Goal: Transaction & Acquisition: Purchase product/service

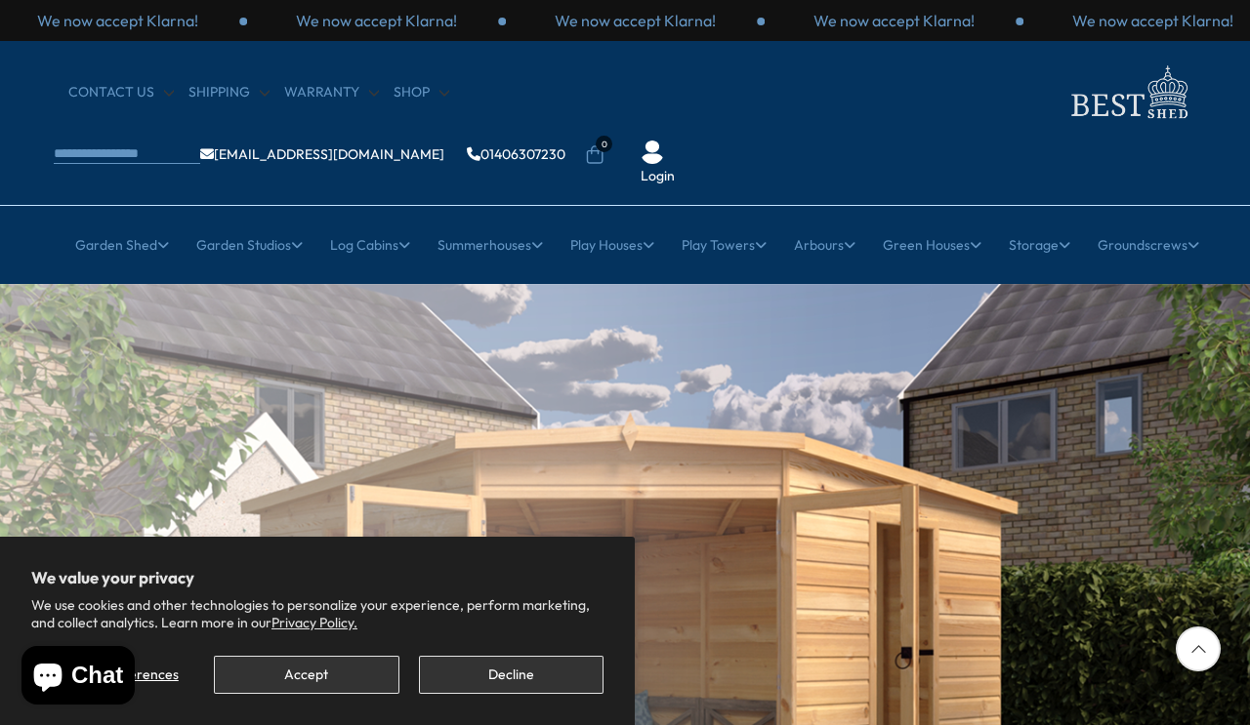
click at [322, 673] on button "Accept" at bounding box center [306, 675] width 185 height 38
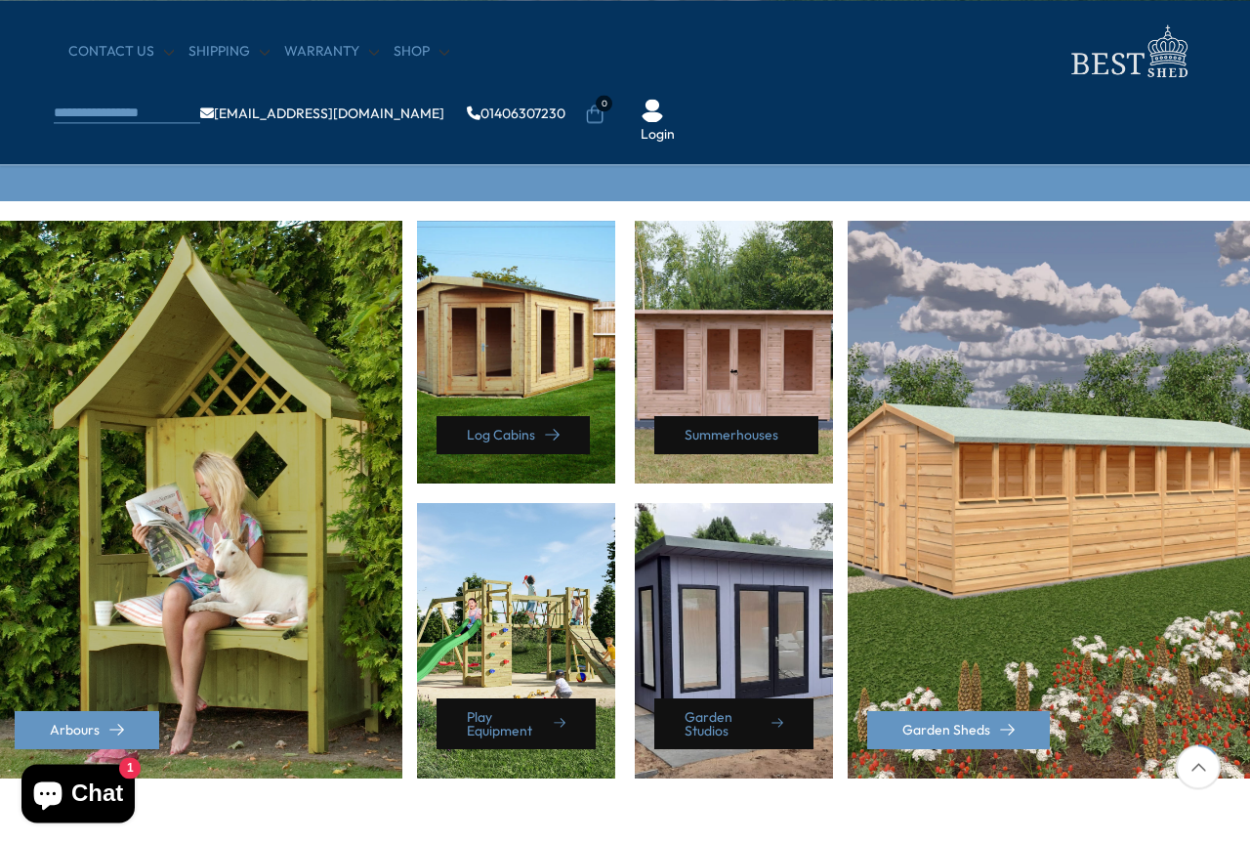
scroll to position [773, 0]
click at [972, 725] on link "Garden Sheds" at bounding box center [958, 730] width 183 height 38
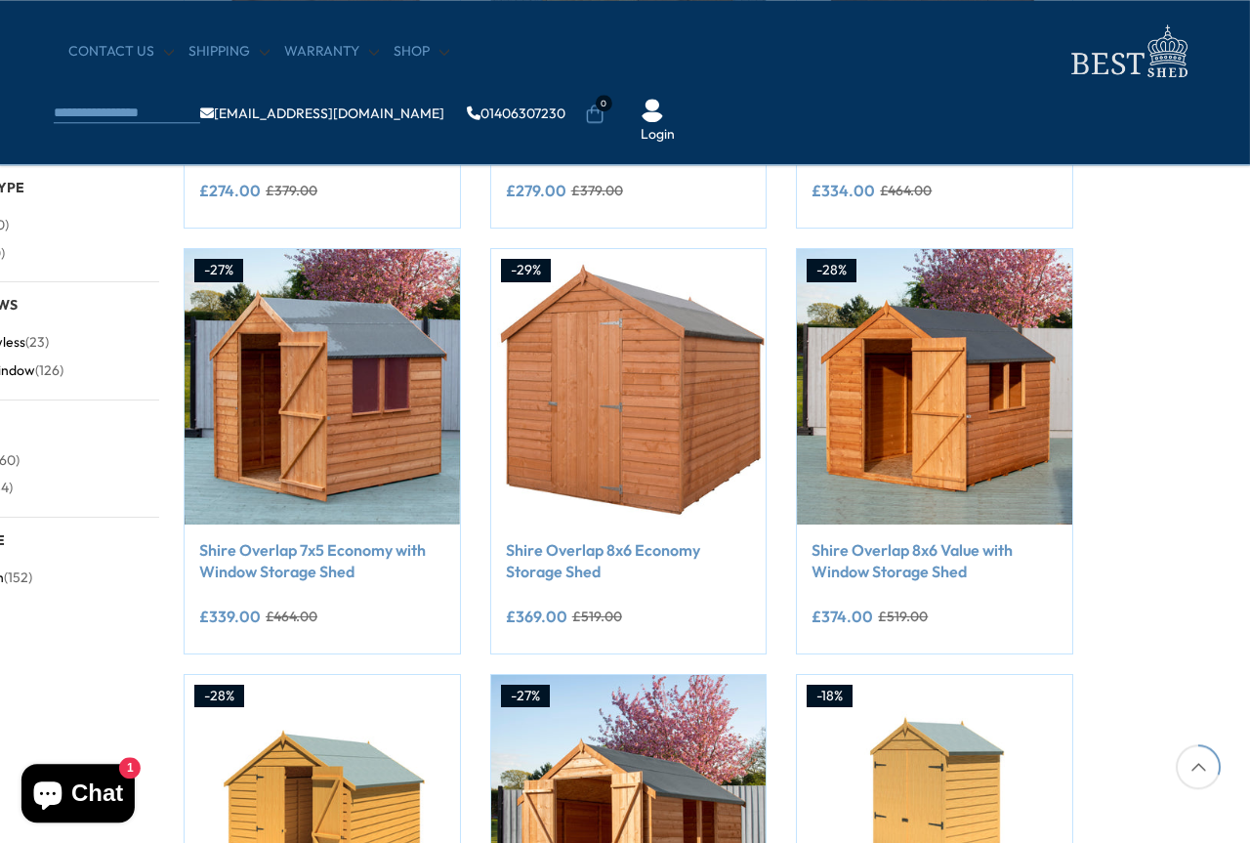
scroll to position [666, 124]
click at [559, 573] on link "Shire Overlap 8x6 Economy Storage Shed" at bounding box center [628, 561] width 246 height 44
